Goal: Information Seeking & Learning: Check status

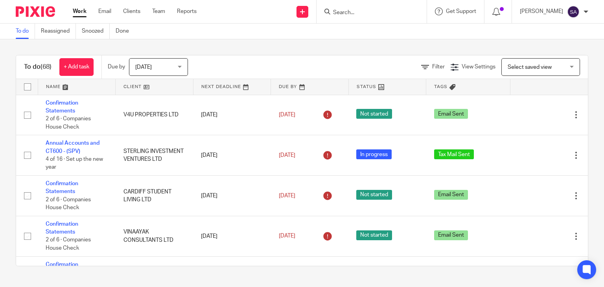
drag, startPoint x: 8, startPoint y: 65, endPoint x: 52, endPoint y: 68, distance: 44.5
click at [52, 68] on div "To do (68) + Add task Due by [DATE] [DATE] [DATE] [DATE] This week Next week Th…" at bounding box center [302, 160] width 604 height 242
click at [51, 48] on div "To do (68) + Add task Due by [DATE] [DATE] [DATE] [DATE] This week Next week Th…" at bounding box center [302, 160] width 604 height 242
click at [354, 15] on input "Search" at bounding box center [367, 12] width 71 height 7
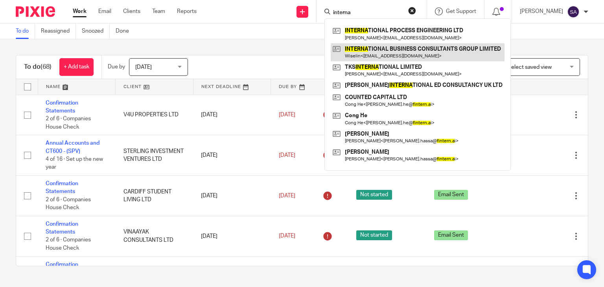
type input "interna"
click at [416, 46] on link at bounding box center [418, 52] width 174 height 18
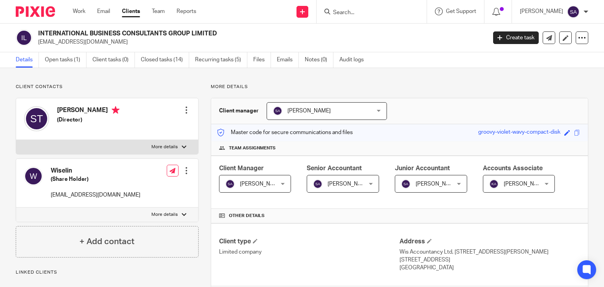
click at [278, 60] on link "Emails" at bounding box center [288, 59] width 22 height 15
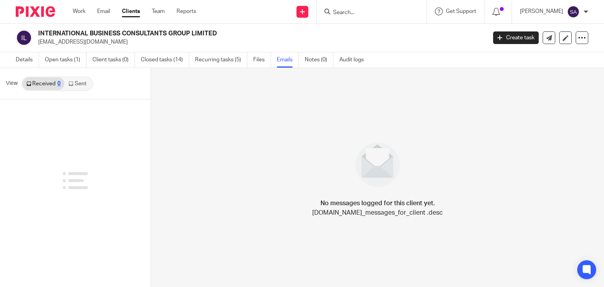
click at [92, 84] on link "Sent" at bounding box center [78, 83] width 28 height 13
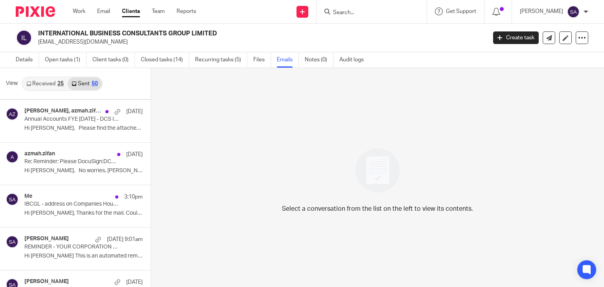
scroll to position [1045, 0]
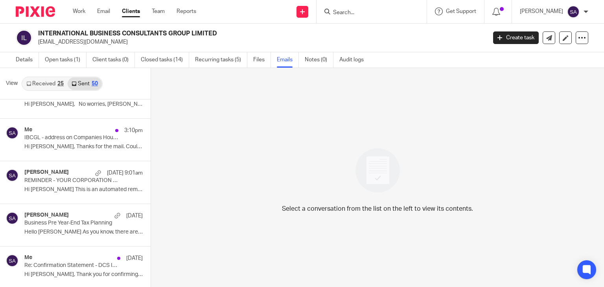
click at [48, 85] on link "Received 25" at bounding box center [44, 83] width 45 height 13
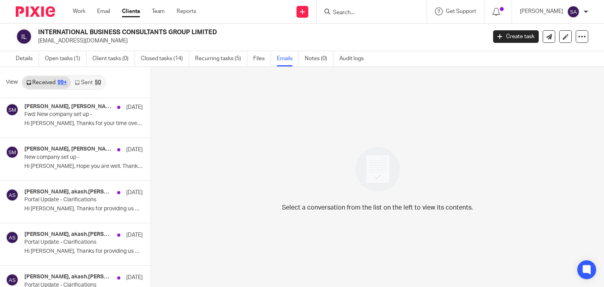
scroll to position [5323, 0]
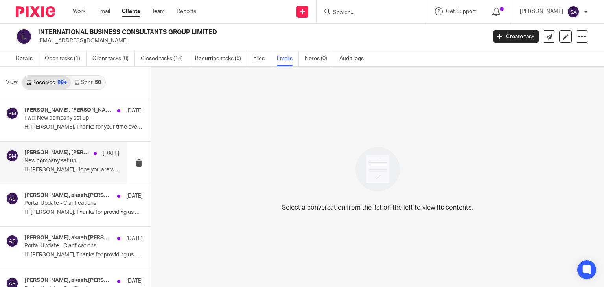
click at [53, 165] on div "Shafiya Abdulla, Sam M 8 Jul 2022 New company set up - Hi Shafiya, Hope you are…" at bounding box center [71, 162] width 95 height 26
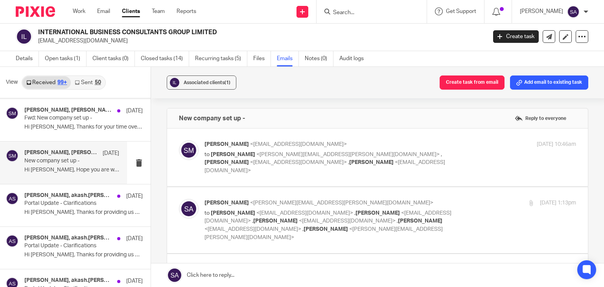
scroll to position [19, 0]
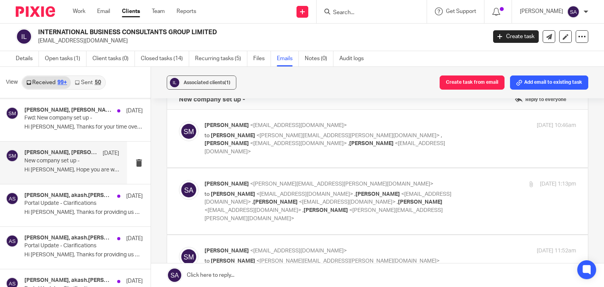
click at [193, 134] on img at bounding box center [189, 131] width 20 height 20
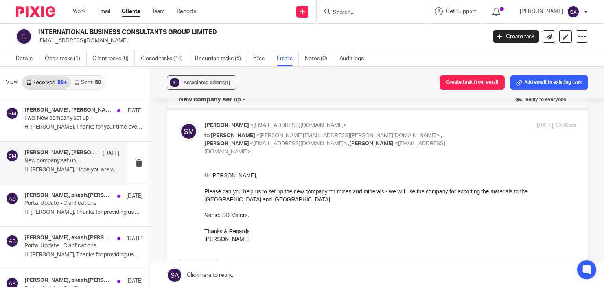
scroll to position [0, 0]
click at [193, 134] on img at bounding box center [189, 131] width 20 height 20
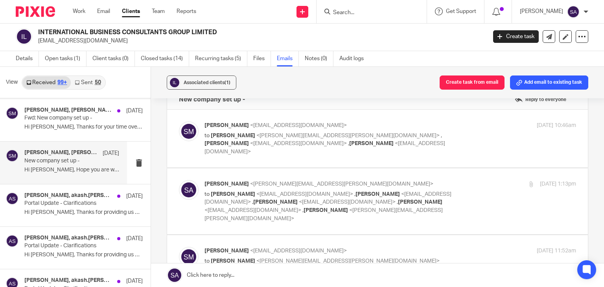
click at [187, 135] on img at bounding box center [189, 131] width 20 height 20
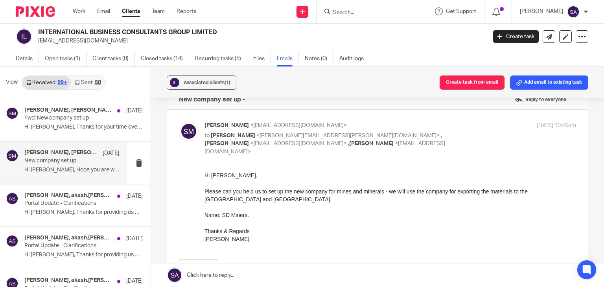
click at [196, 133] on img at bounding box center [189, 131] width 20 height 20
checkbox input "false"
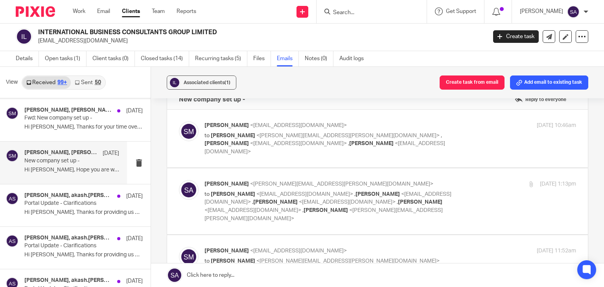
click at [193, 171] on label at bounding box center [377, 201] width 421 height 66
click at [179, 180] on input "checkbox" at bounding box center [178, 180] width 0 height 0
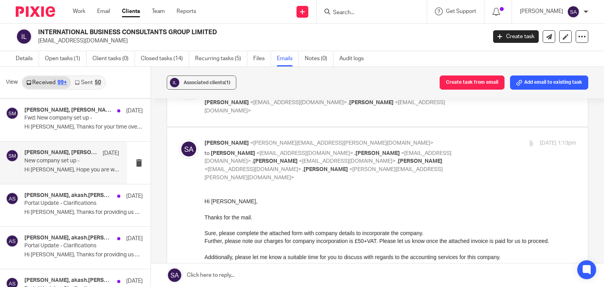
scroll to position [59, 0]
click at [185, 140] on img at bounding box center [189, 150] width 20 height 20
checkbox input "false"
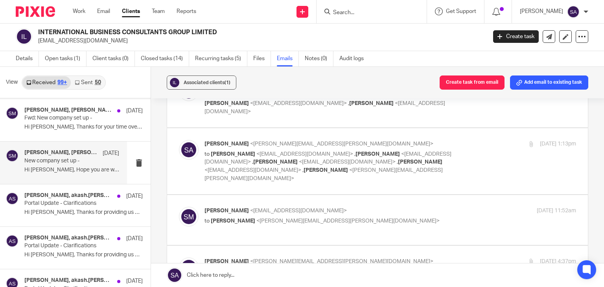
click at [190, 207] on img at bounding box center [189, 217] width 20 height 20
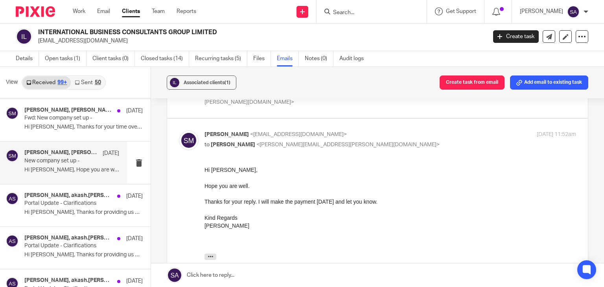
scroll to position [136, 0]
click at [179, 130] on div at bounding box center [189, 140] width 20 height 20
click at [185, 130] on img at bounding box center [189, 140] width 20 height 20
checkbox input "false"
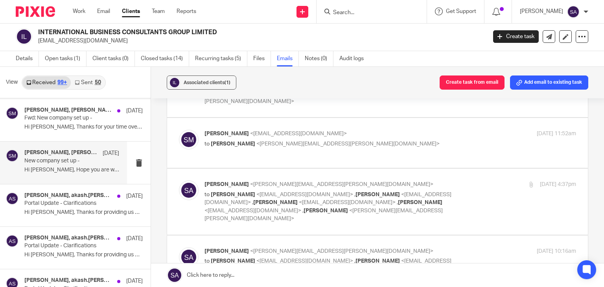
click at [182, 180] on img at bounding box center [189, 190] width 20 height 20
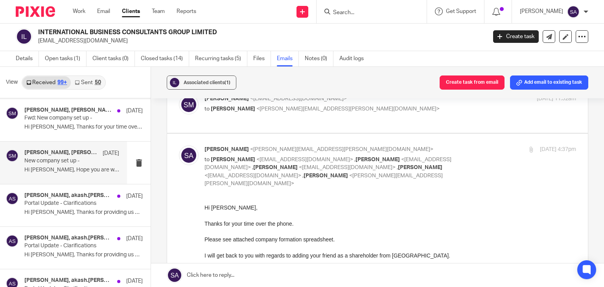
scroll to position [171, 0]
click at [186, 145] on img at bounding box center [189, 155] width 20 height 20
checkbox input "false"
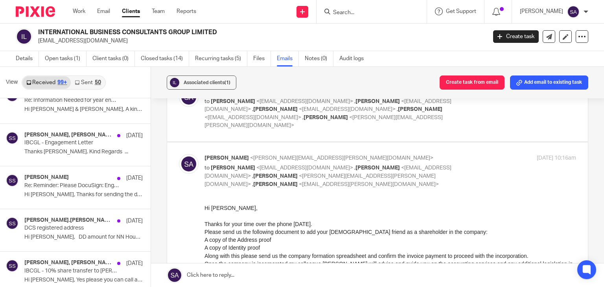
scroll to position [7276, 0]
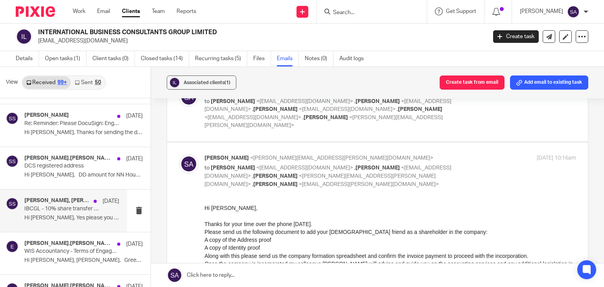
click at [57, 212] on div "Sheel Sam, Shafiya Abdulla 5 Nov 2021 IBCGL - 10% share transfer to Sheela Hi S…" at bounding box center [63, 210] width 127 height 42
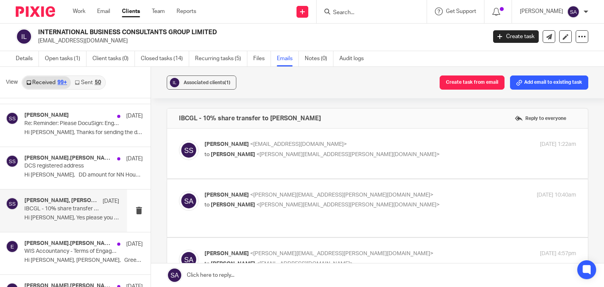
scroll to position [0, 0]
click at [186, 149] on img at bounding box center [189, 150] width 20 height 20
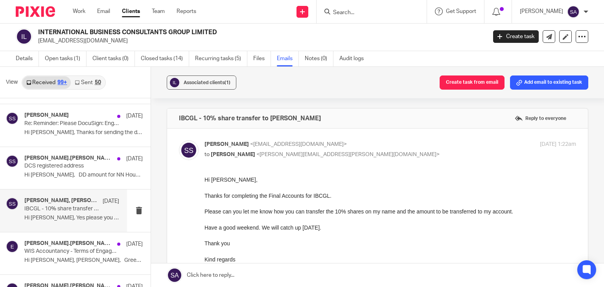
click at [187, 148] on img at bounding box center [189, 150] width 20 height 20
checkbox input "false"
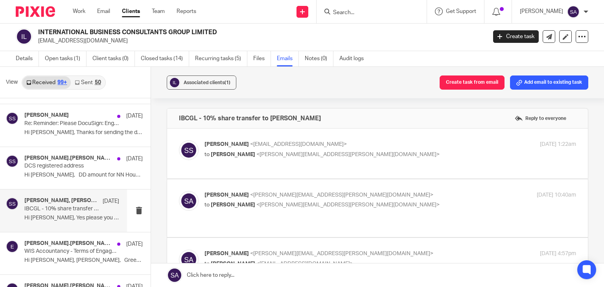
click at [182, 193] on img at bounding box center [189, 201] width 20 height 20
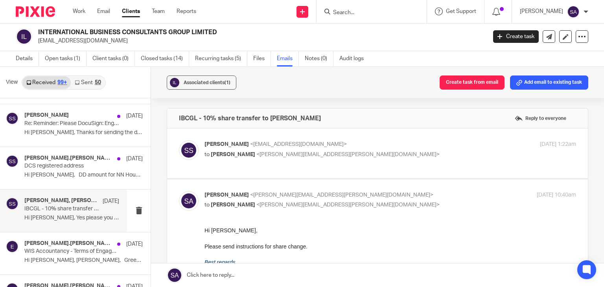
scroll to position [39, 0]
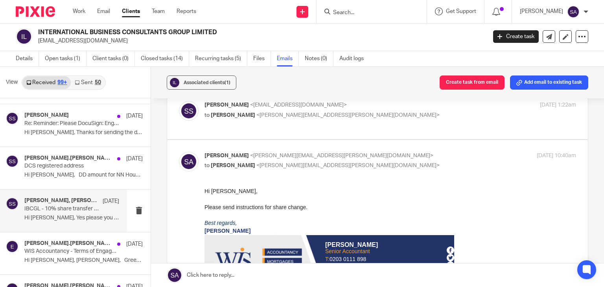
click at [189, 161] on img at bounding box center [189, 162] width 20 height 20
checkbox input "false"
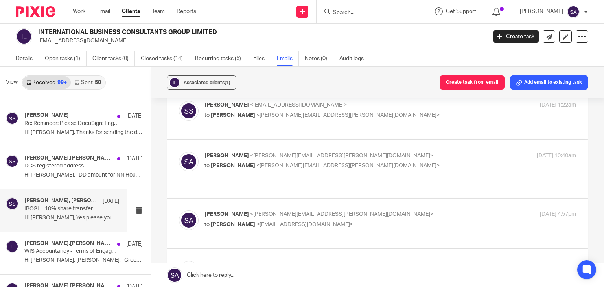
click at [190, 223] on img at bounding box center [189, 220] width 20 height 20
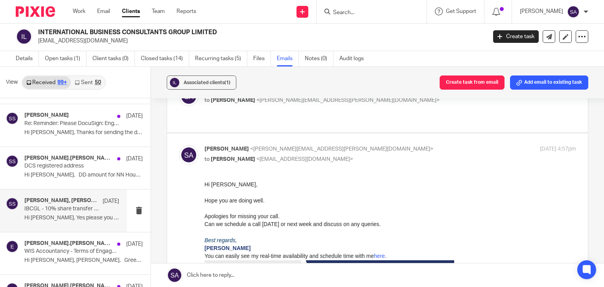
scroll to position [118, 0]
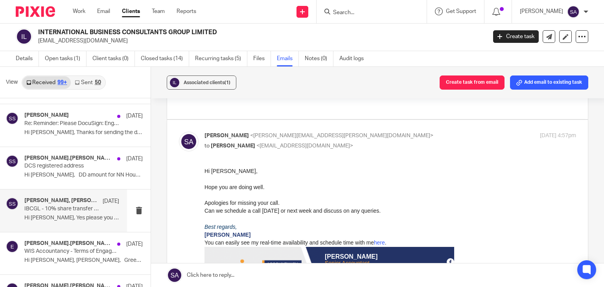
click at [189, 140] on img at bounding box center [189, 142] width 20 height 20
checkbox input "false"
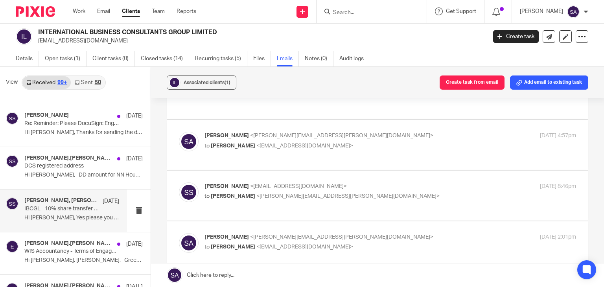
click at [185, 189] on img at bounding box center [189, 192] width 20 height 20
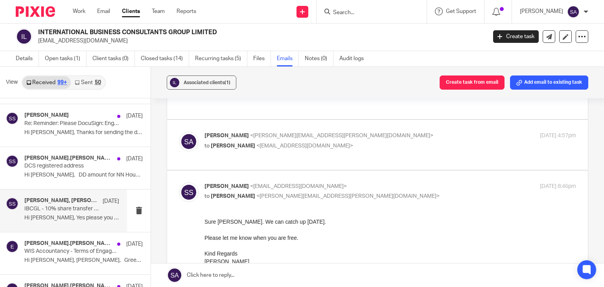
scroll to position [0, 0]
click at [185, 189] on img at bounding box center [189, 192] width 20 height 20
checkbox input "false"
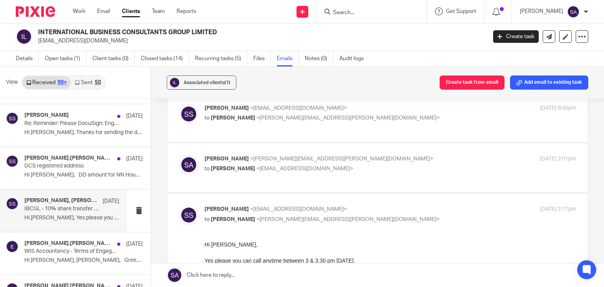
scroll to position [197, 0]
click at [190, 160] on img at bounding box center [189, 164] width 20 height 20
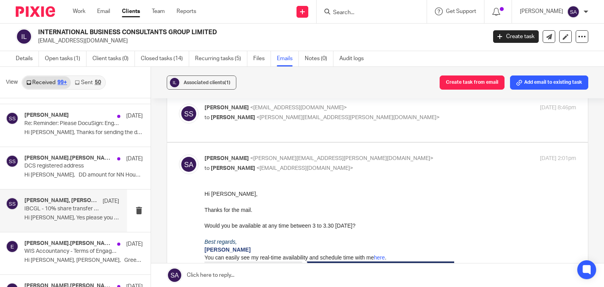
scroll to position [0, 0]
click at [191, 161] on img at bounding box center [189, 164] width 20 height 20
checkbox input "false"
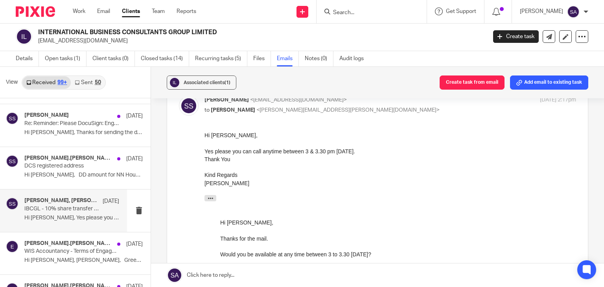
scroll to position [314, 0]
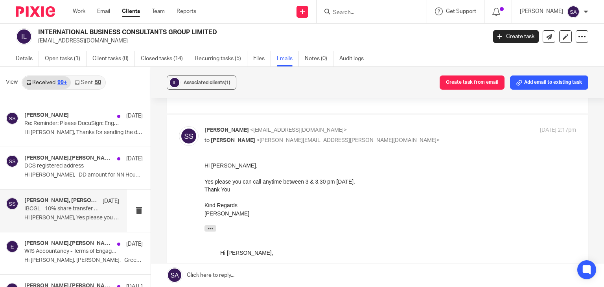
click at [188, 132] on img at bounding box center [189, 136] width 20 height 20
checkbox input "false"
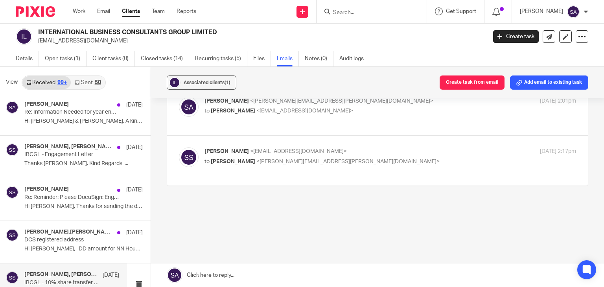
scroll to position [7198, 0]
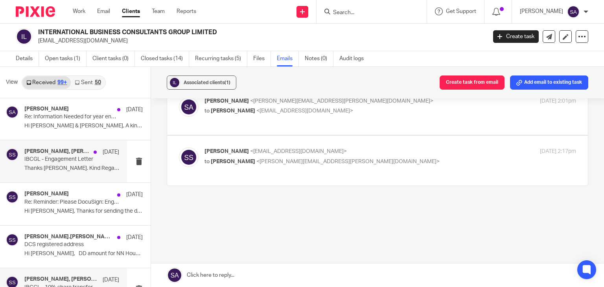
click at [72, 167] on div "Sheel Sam, Shafiya Abdulla, esther.david 16 Nov 2021 IBCGL - Engagement Letter …" at bounding box center [63, 161] width 127 height 42
click at [58, 160] on div "Sheel Sam, Shafiya Abdulla, esther.david 16 Nov 2021 IBCGL - Engagement Letter …" at bounding box center [71, 161] width 95 height 26
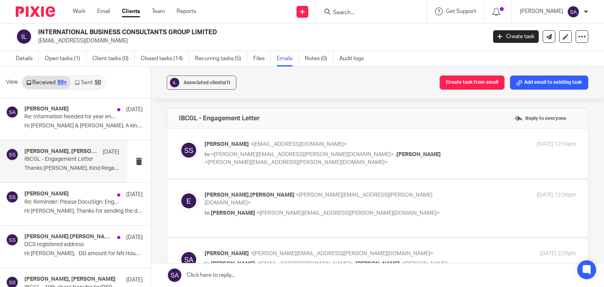
scroll to position [0, 0]
click at [192, 145] on img at bounding box center [189, 150] width 20 height 20
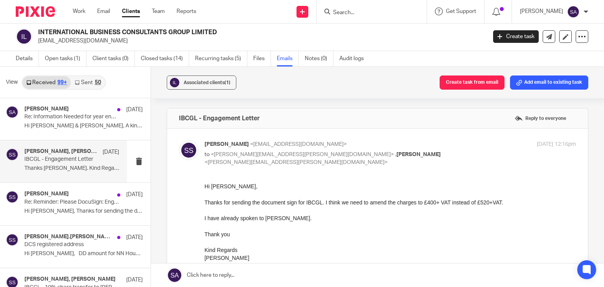
click at [187, 151] on img at bounding box center [189, 150] width 20 height 20
checkbox input "false"
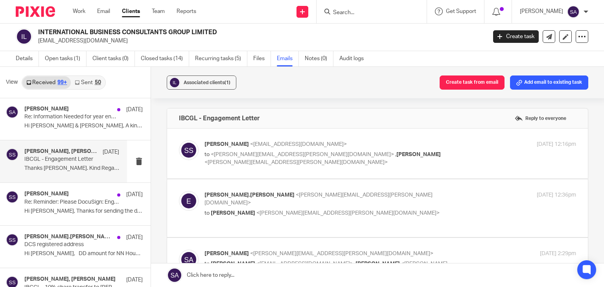
click at [194, 193] on div at bounding box center [189, 204] width 20 height 26
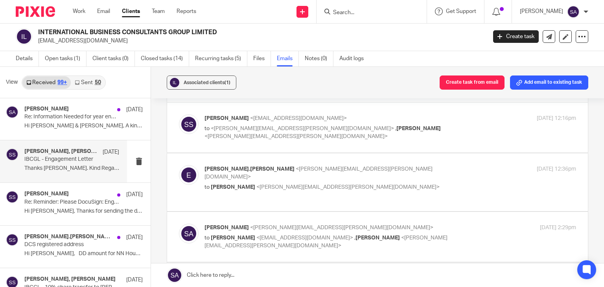
scroll to position [39, 0]
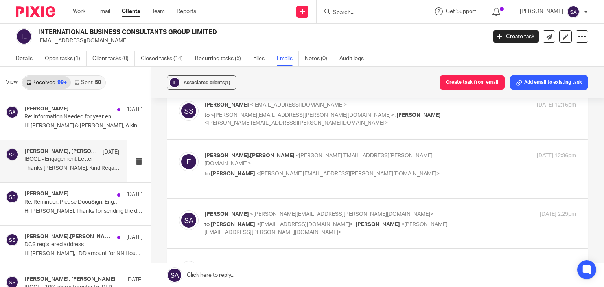
click at [186, 170] on img at bounding box center [189, 162] width 20 height 20
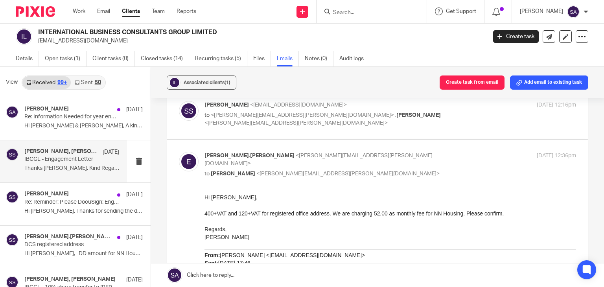
scroll to position [0, 0]
click at [188, 167] on img at bounding box center [189, 162] width 20 height 20
checkbox input "false"
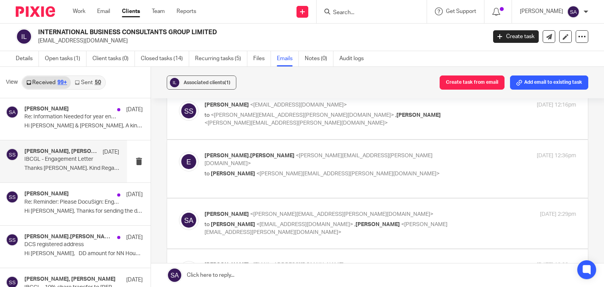
click at [184, 210] on img at bounding box center [189, 220] width 20 height 20
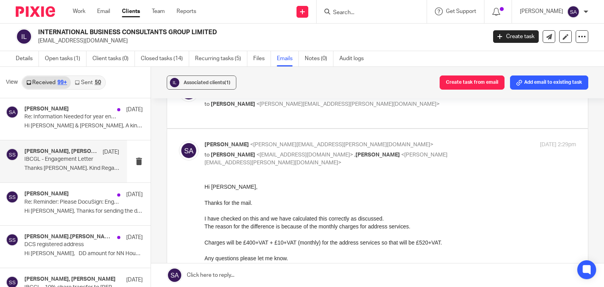
scroll to position [118, 0]
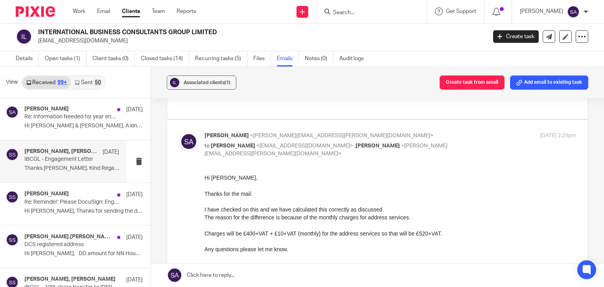
click at [190, 138] on img at bounding box center [189, 142] width 20 height 20
checkbox input "false"
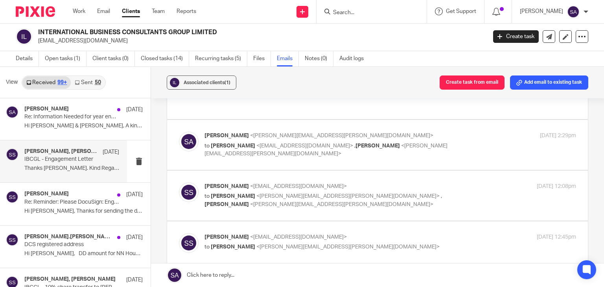
click at [187, 182] on img at bounding box center [189, 192] width 20 height 20
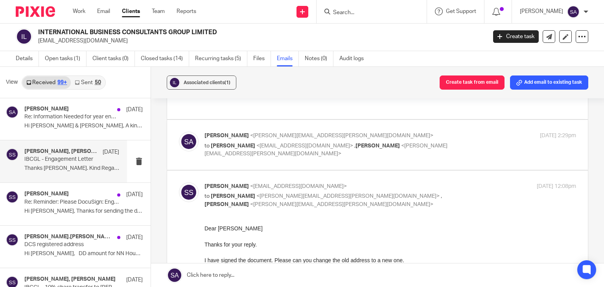
scroll to position [157, 0]
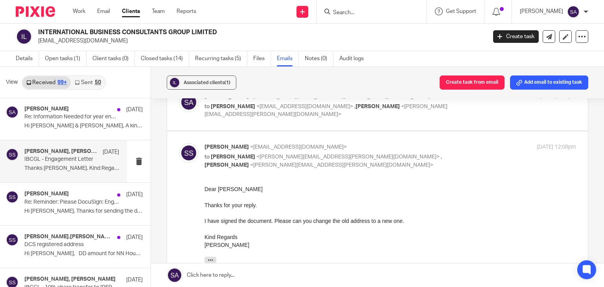
click at [183, 143] on img at bounding box center [189, 153] width 20 height 20
checkbox input "false"
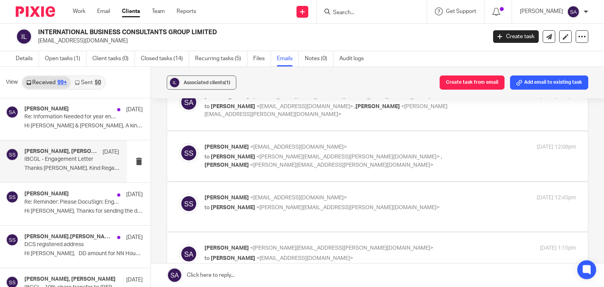
click at [184, 194] on img at bounding box center [189, 204] width 20 height 20
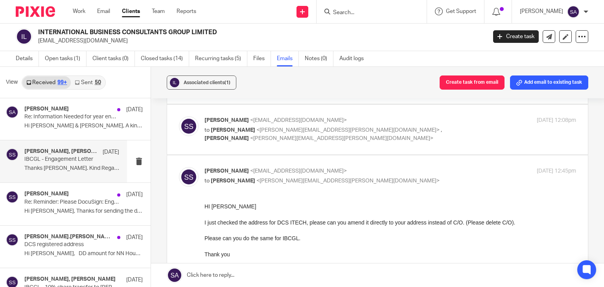
scroll to position [197, 0]
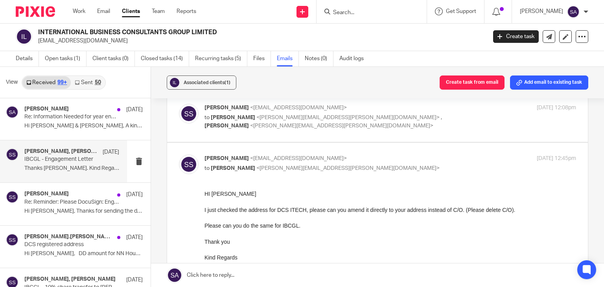
click at [188, 156] on img at bounding box center [189, 164] width 20 height 20
checkbox input "false"
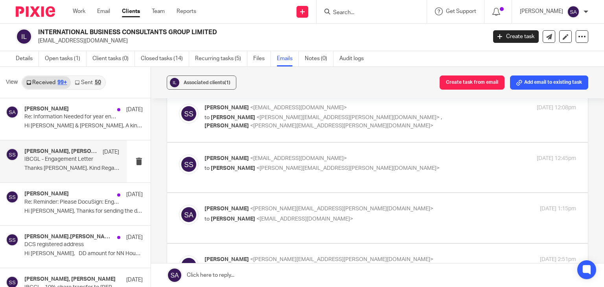
click at [184, 205] on img at bounding box center [189, 215] width 20 height 20
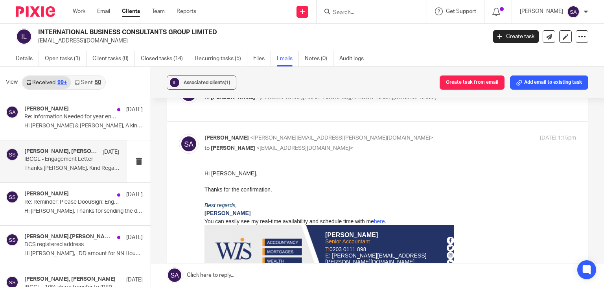
scroll to position [275, 0]
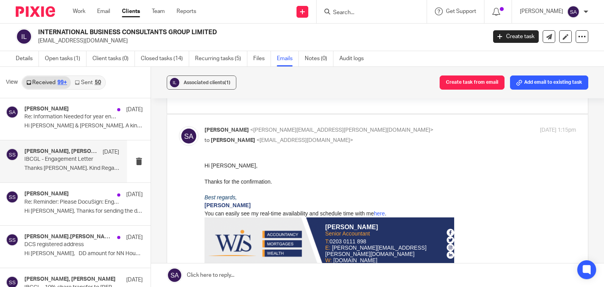
click at [179, 132] on img at bounding box center [189, 136] width 20 height 20
checkbox input "false"
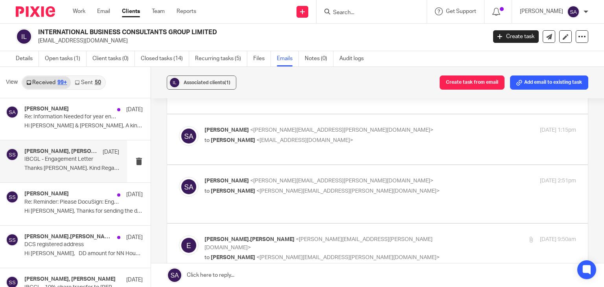
click at [183, 177] on img at bounding box center [189, 187] width 20 height 20
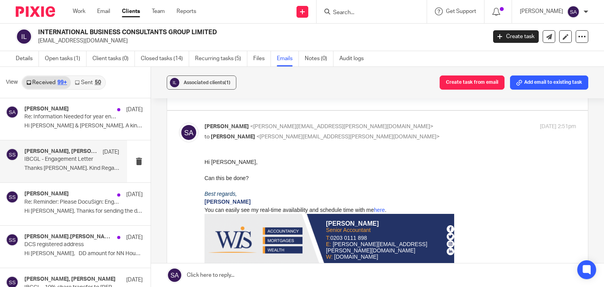
scroll to position [314, 0]
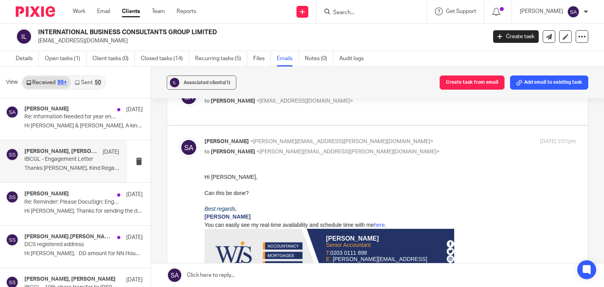
click at [187, 144] on img at bounding box center [189, 148] width 20 height 20
checkbox input "false"
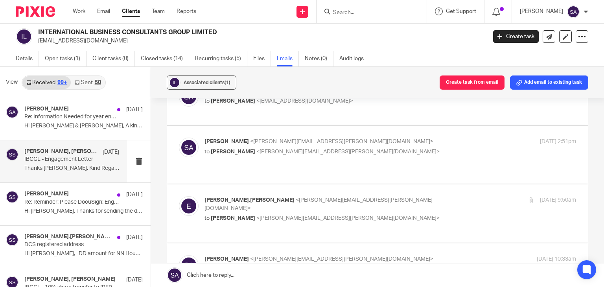
click at [184, 198] on img at bounding box center [189, 206] width 20 height 20
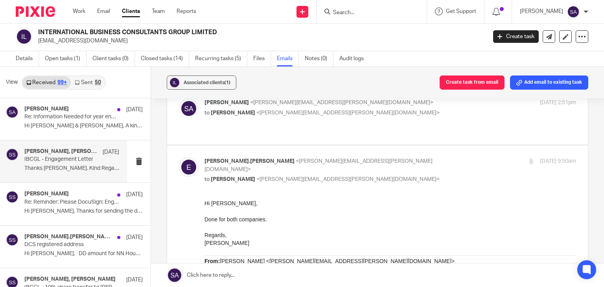
scroll to position [354, 0]
click at [190, 158] on img at bounding box center [189, 167] width 20 height 20
checkbox input "false"
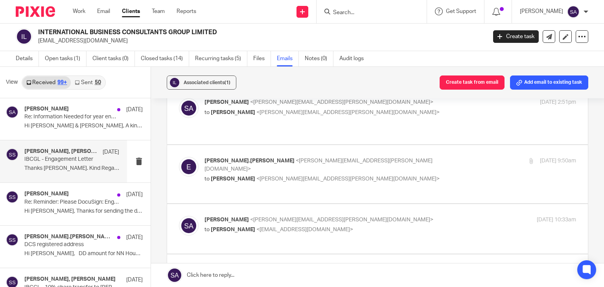
click at [187, 216] on img at bounding box center [189, 226] width 20 height 20
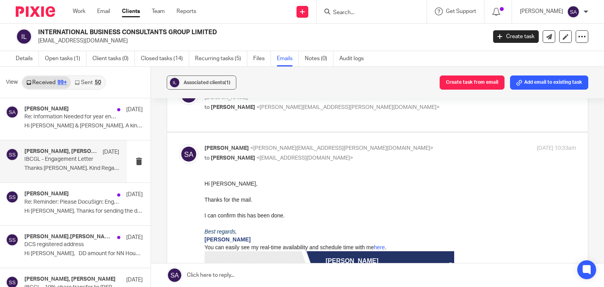
scroll to position [432, 0]
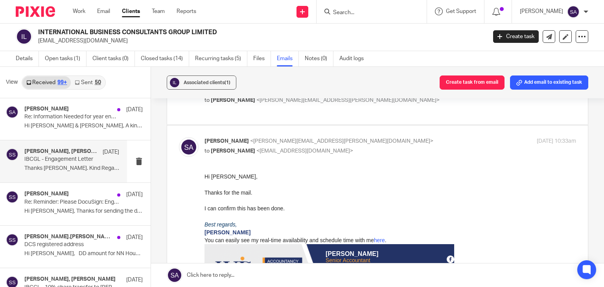
click at [185, 137] on img at bounding box center [189, 147] width 20 height 20
checkbox input "false"
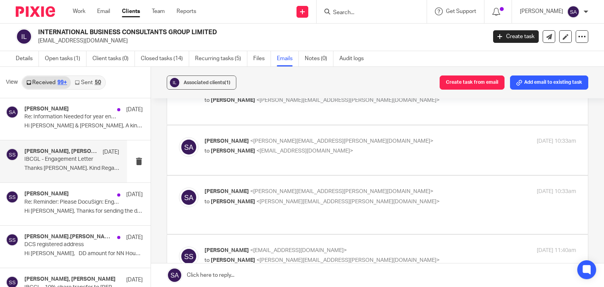
click at [186, 187] on img at bounding box center [189, 197] width 20 height 20
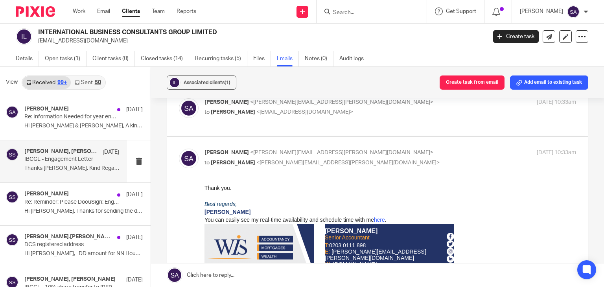
scroll to position [472, 0]
click at [186, 148] on img at bounding box center [189, 158] width 20 height 20
checkbox input "false"
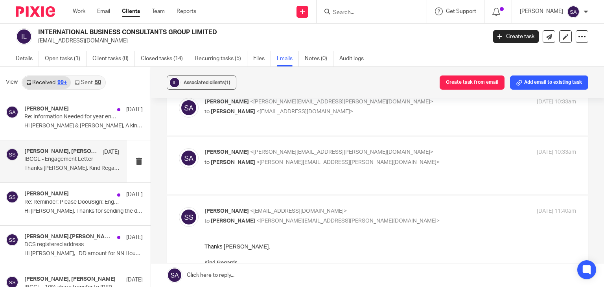
click at [191, 207] on img at bounding box center [189, 217] width 20 height 20
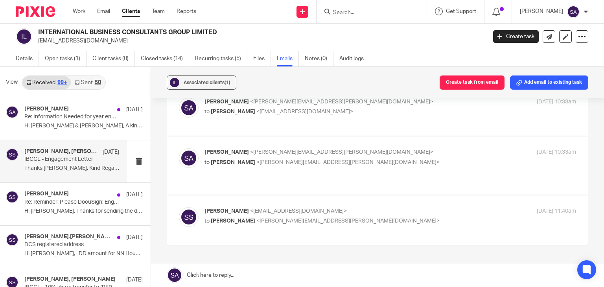
scroll to position [511, 0]
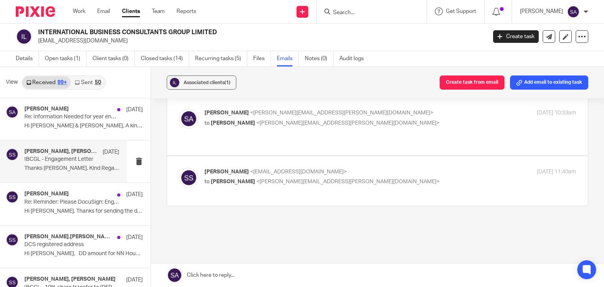
click at [185, 168] on img at bounding box center [189, 178] width 20 height 20
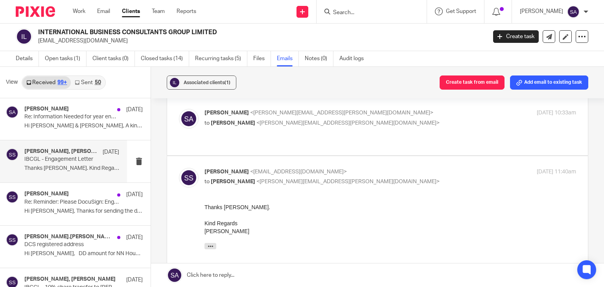
scroll to position [0, 0]
click at [185, 168] on img at bounding box center [189, 178] width 20 height 20
checkbox input "false"
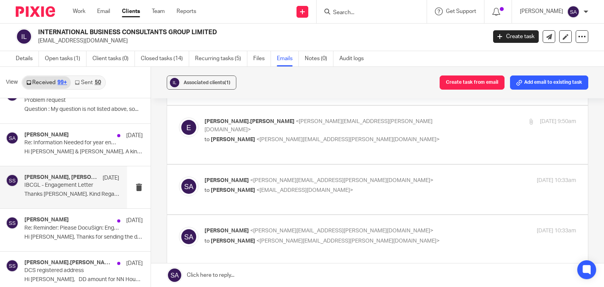
scroll to position [7158, 0]
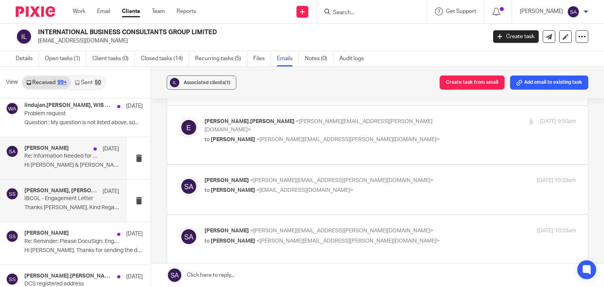
click at [57, 153] on p "Re: Information Needed for year ended March 2021 - NN Housing Limited" at bounding box center [62, 156] width 76 height 7
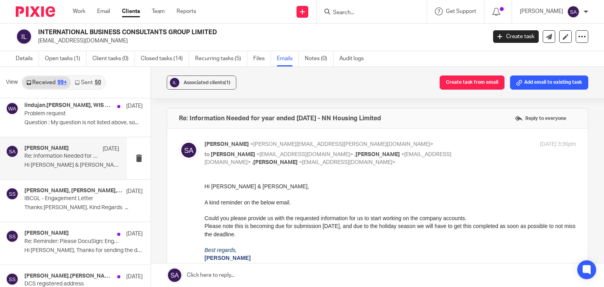
scroll to position [0, 0]
click at [181, 143] on img at bounding box center [189, 150] width 20 height 20
checkbox input "false"
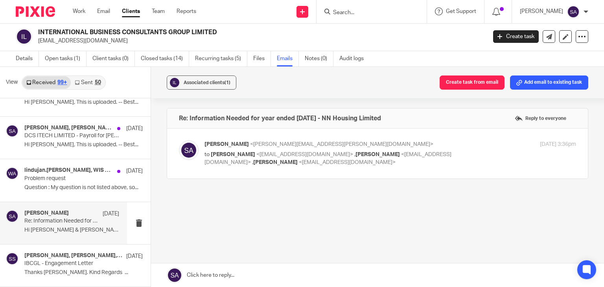
scroll to position [7080, 0]
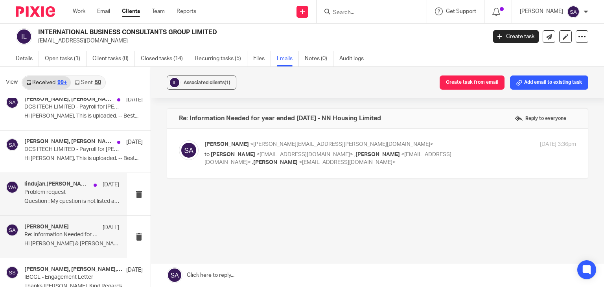
click at [66, 194] on div "lindujan.sundararjan, WIS Admin 3 Dec 2021 Problem request Question : My questi…" at bounding box center [71, 194] width 95 height 26
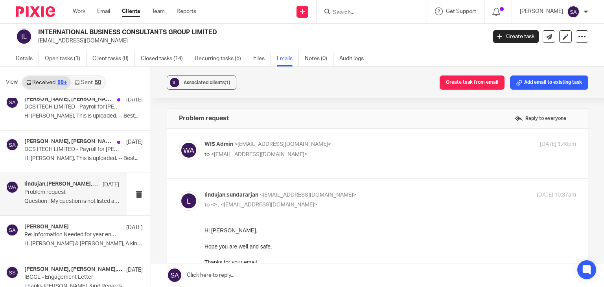
scroll to position [0, 0]
click at [193, 150] on img at bounding box center [189, 150] width 20 height 20
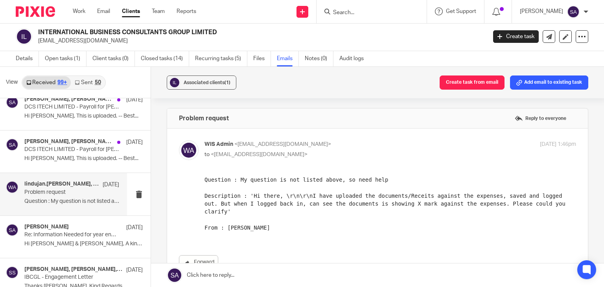
click at [184, 150] on img at bounding box center [189, 150] width 20 height 20
checkbox input "false"
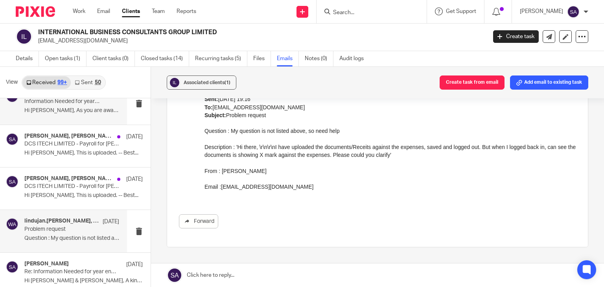
scroll to position [7001, 0]
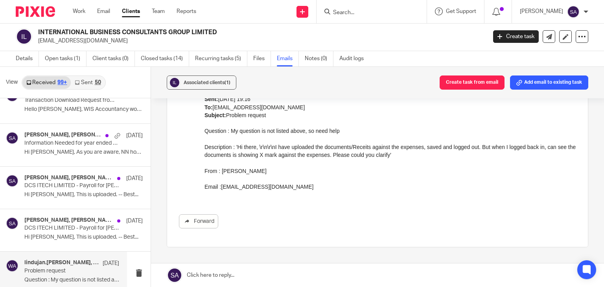
click at [82, 84] on link "Sent 50" at bounding box center [88, 82] width 34 height 13
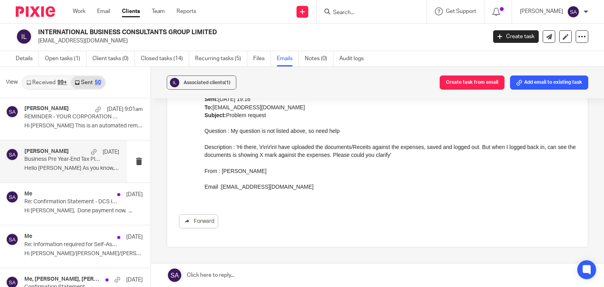
scroll to position [118, 0]
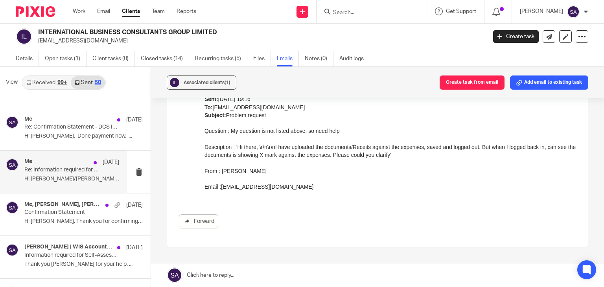
click at [81, 183] on div "Me 13 Aug Re: Information required for Self-Assessment return 2024/25 – Samuel …" at bounding box center [71, 171] width 95 height 26
click at [55, 162] on div "Me 13 Aug" at bounding box center [71, 162] width 95 height 8
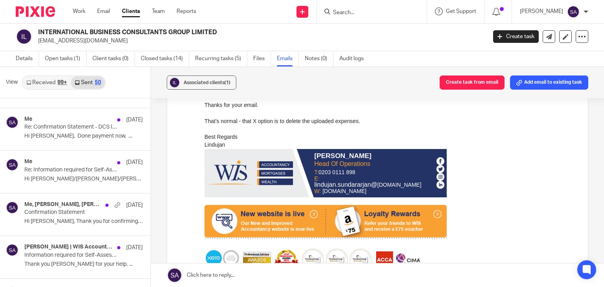
scroll to position [0, 0]
